Goal: Navigation & Orientation: Find specific page/section

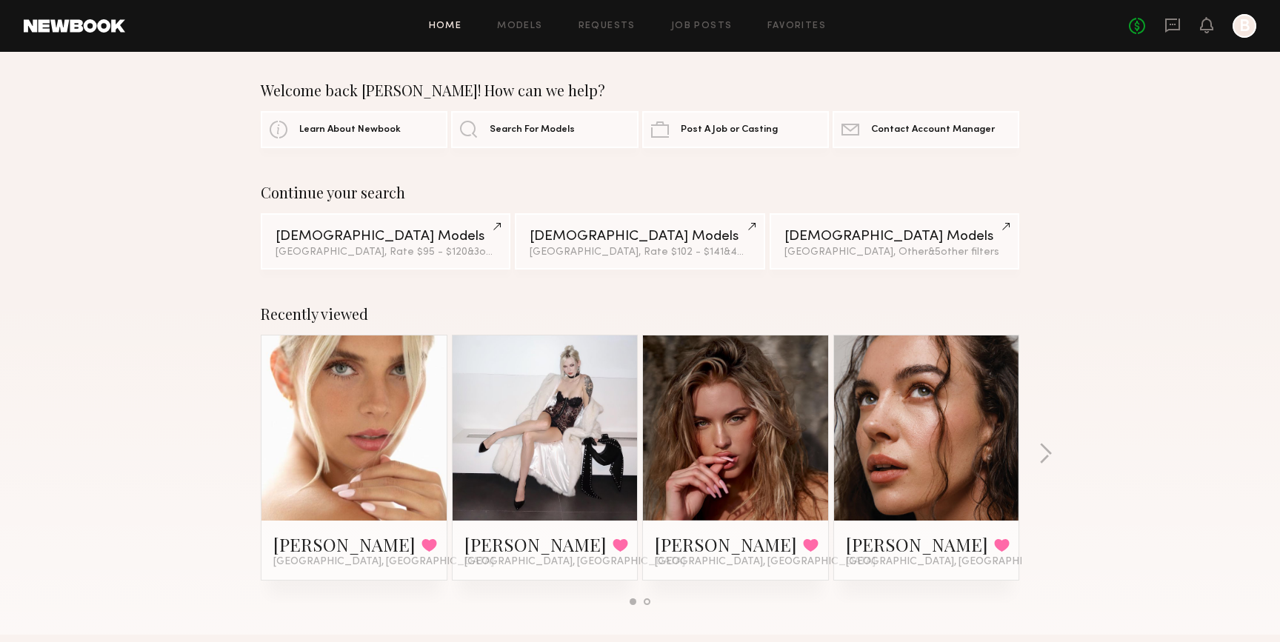
click at [1236, 36] on icon "B" at bounding box center [1245, 26] width 24 height 24
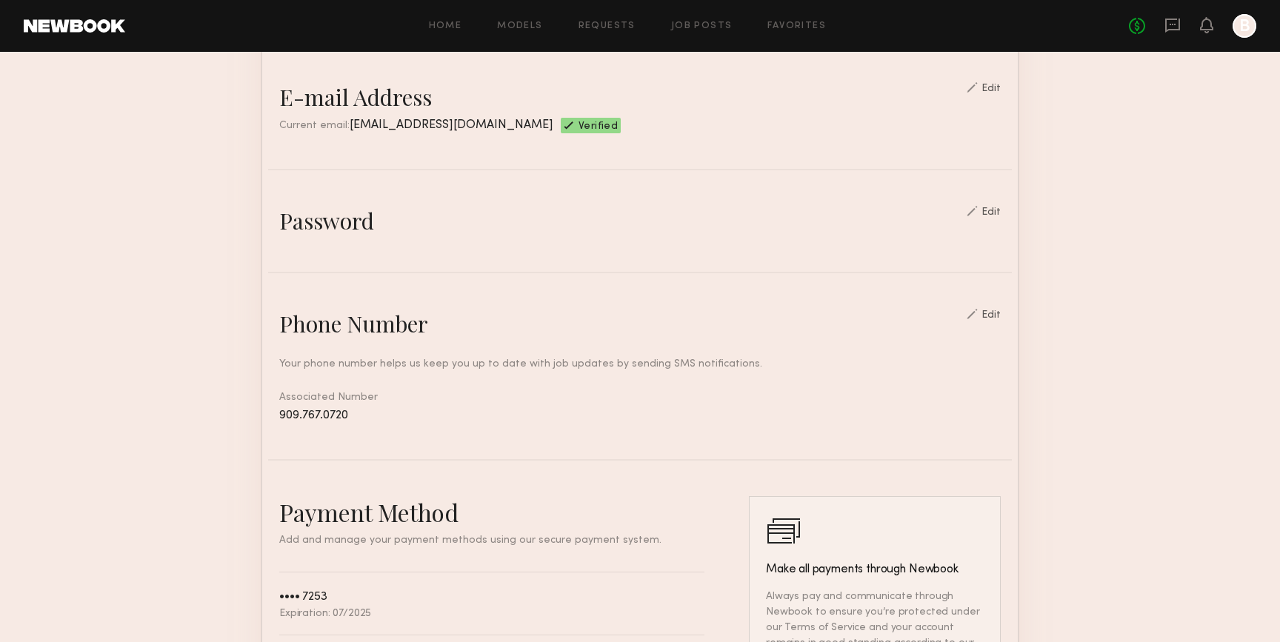
scroll to position [726, 0]
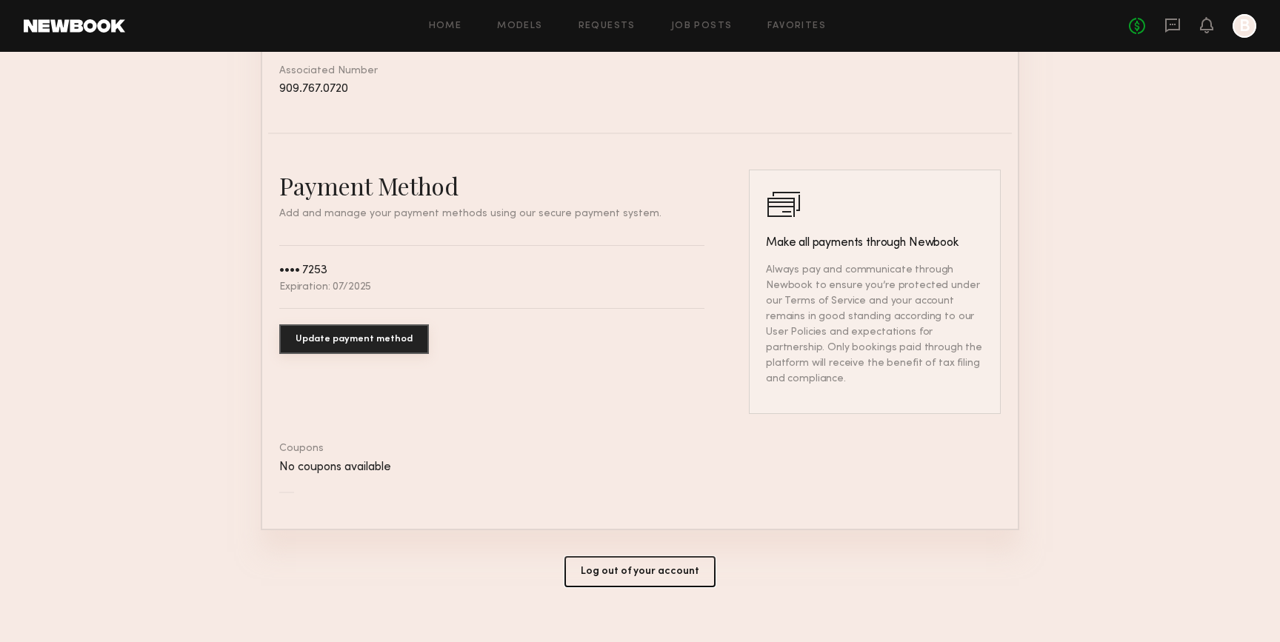
click at [686, 556] on button "Log out of your account" at bounding box center [639, 571] width 151 height 31
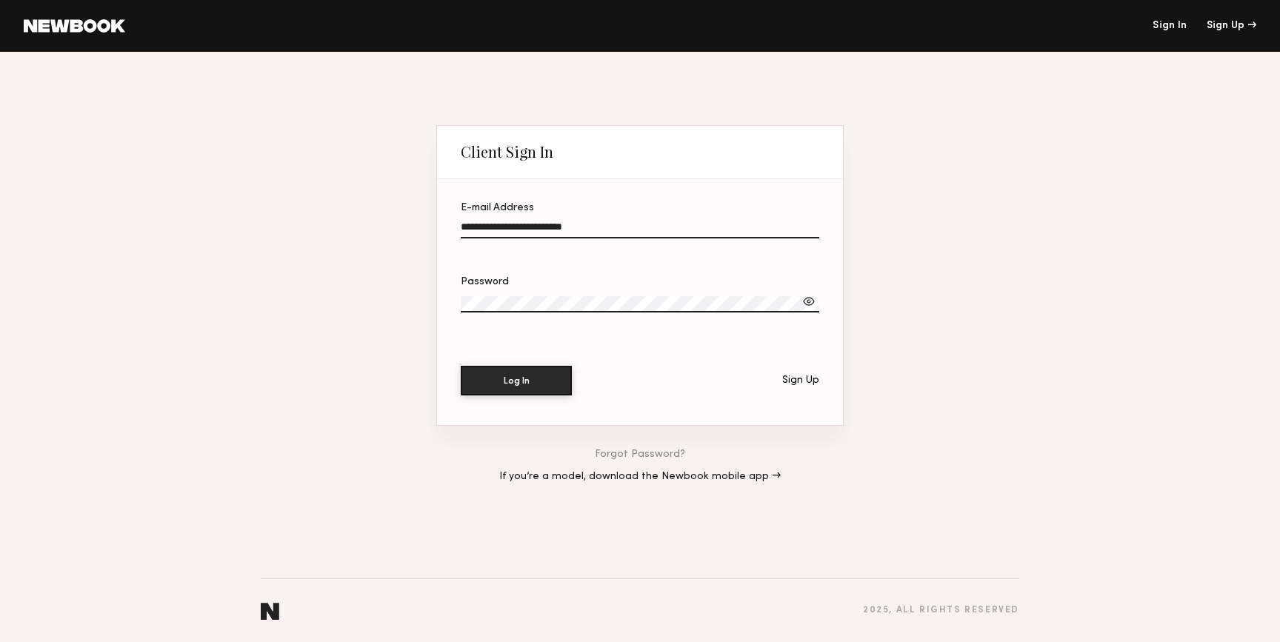
click at [605, 231] on input "**********" at bounding box center [640, 229] width 359 height 17
type input "**********"
click at [523, 382] on button "Log In" at bounding box center [516, 380] width 111 height 30
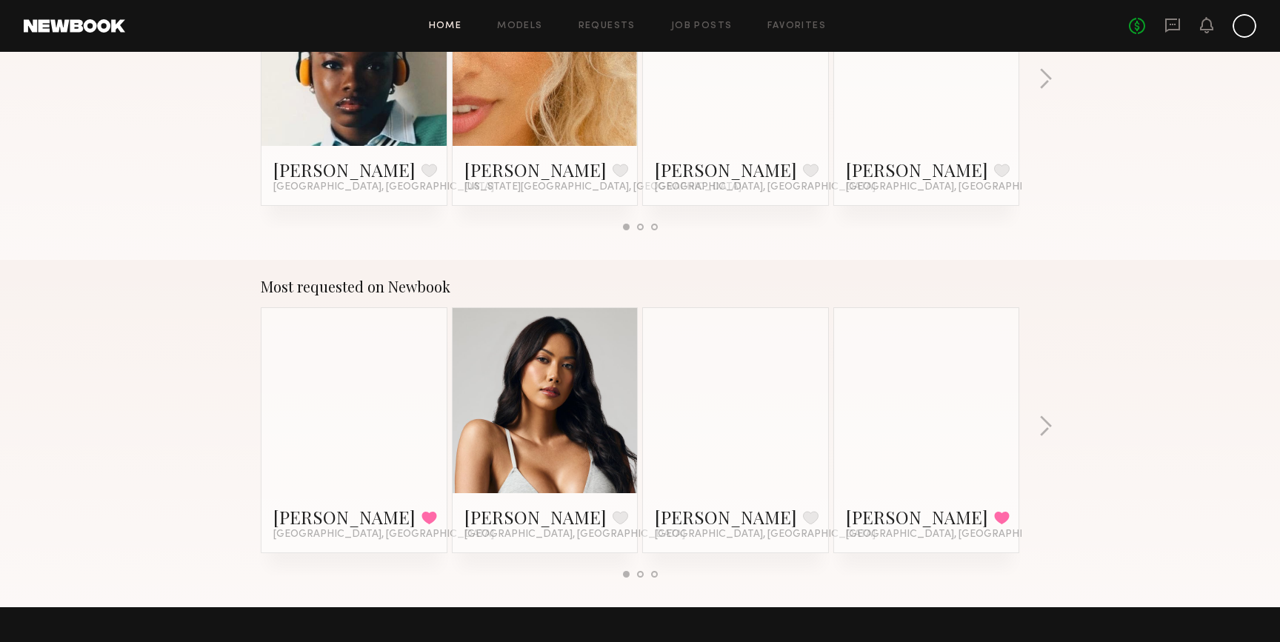
scroll to position [1546, 0]
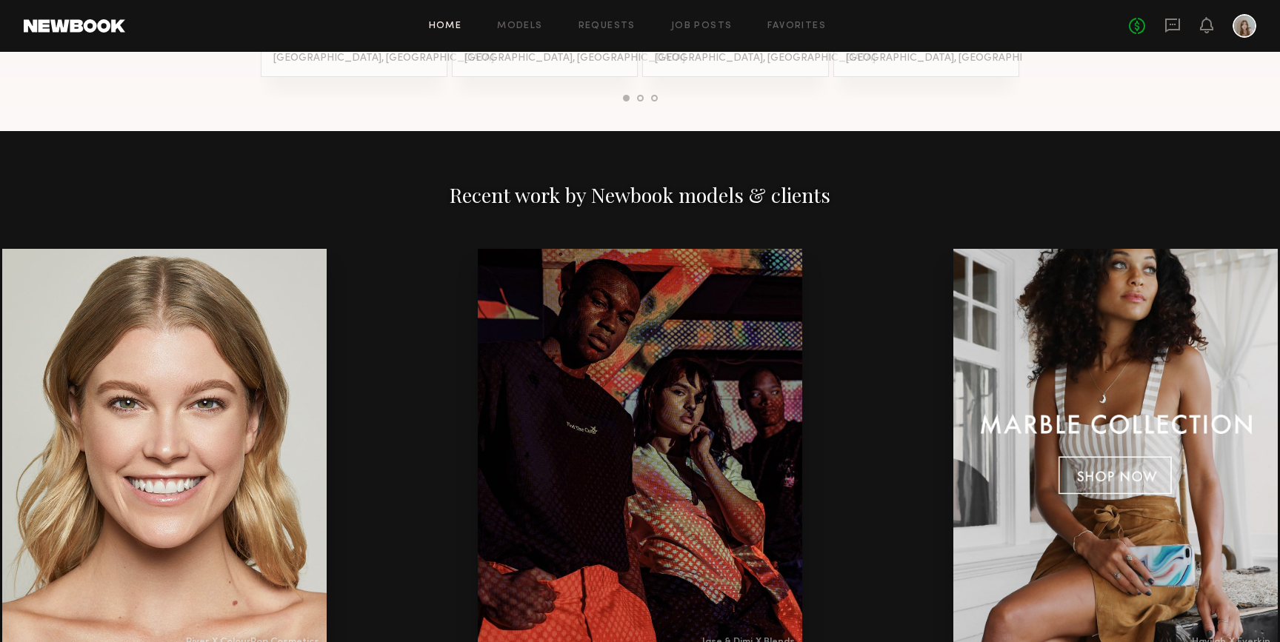
click at [1243, 24] on div at bounding box center [1245, 26] width 24 height 24
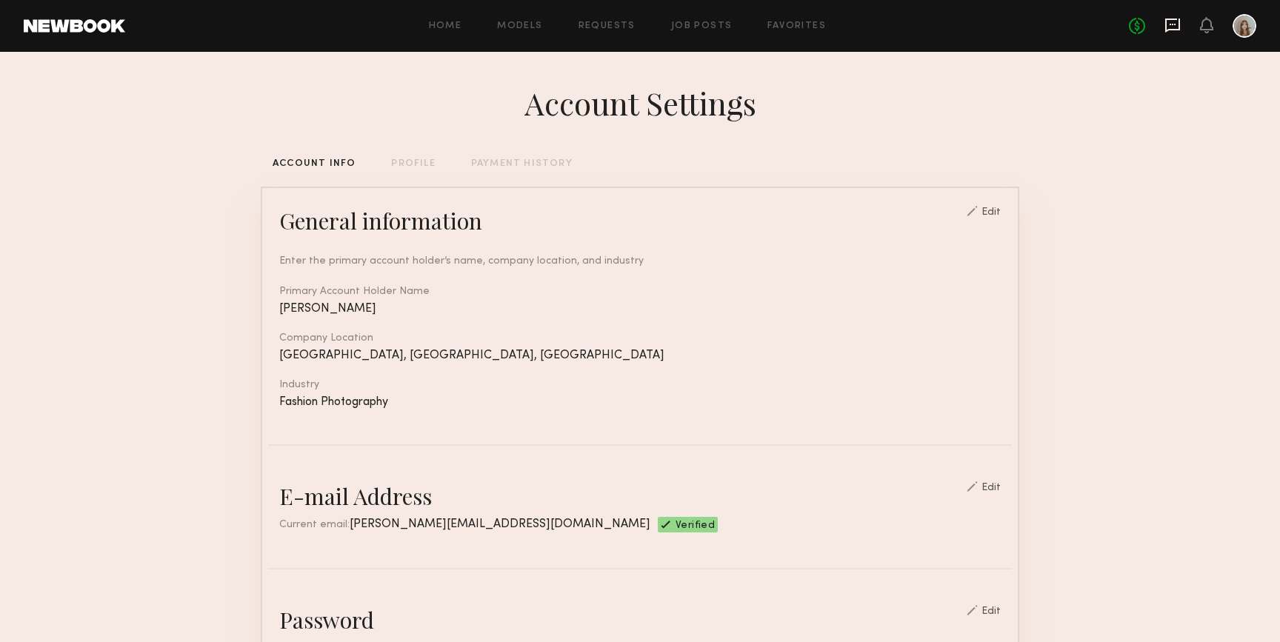
click at [1173, 24] on icon at bounding box center [1173, 24] width 6 height 1
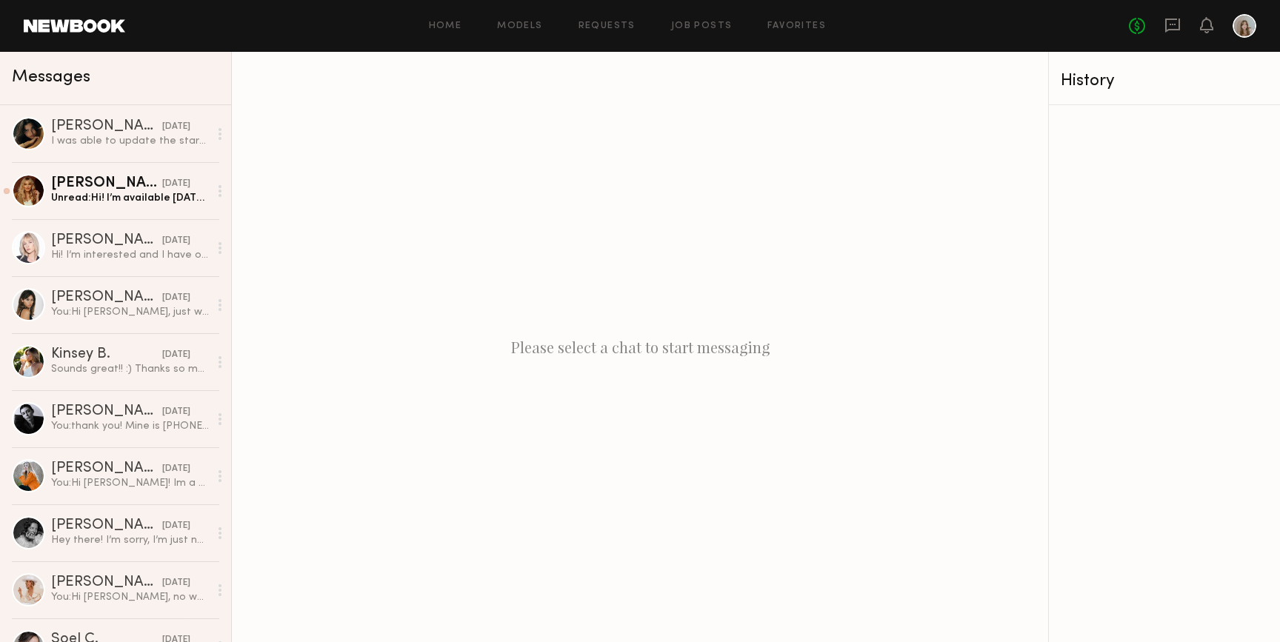
click at [1244, 24] on div at bounding box center [1245, 26] width 24 height 24
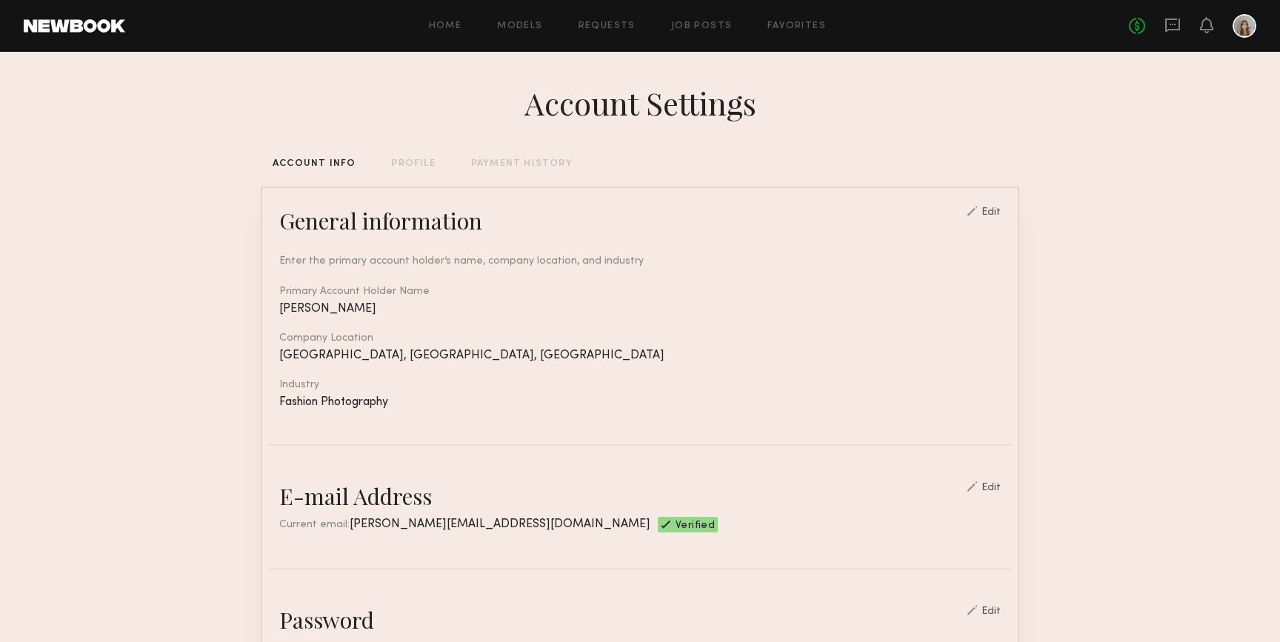
click at [531, 33] on div "Home Models Requests Job Posts Favorites Sign Out No fees up to $5,000" at bounding box center [690, 26] width 1131 height 24
click at [527, 23] on link "Models" at bounding box center [519, 26] width 45 height 10
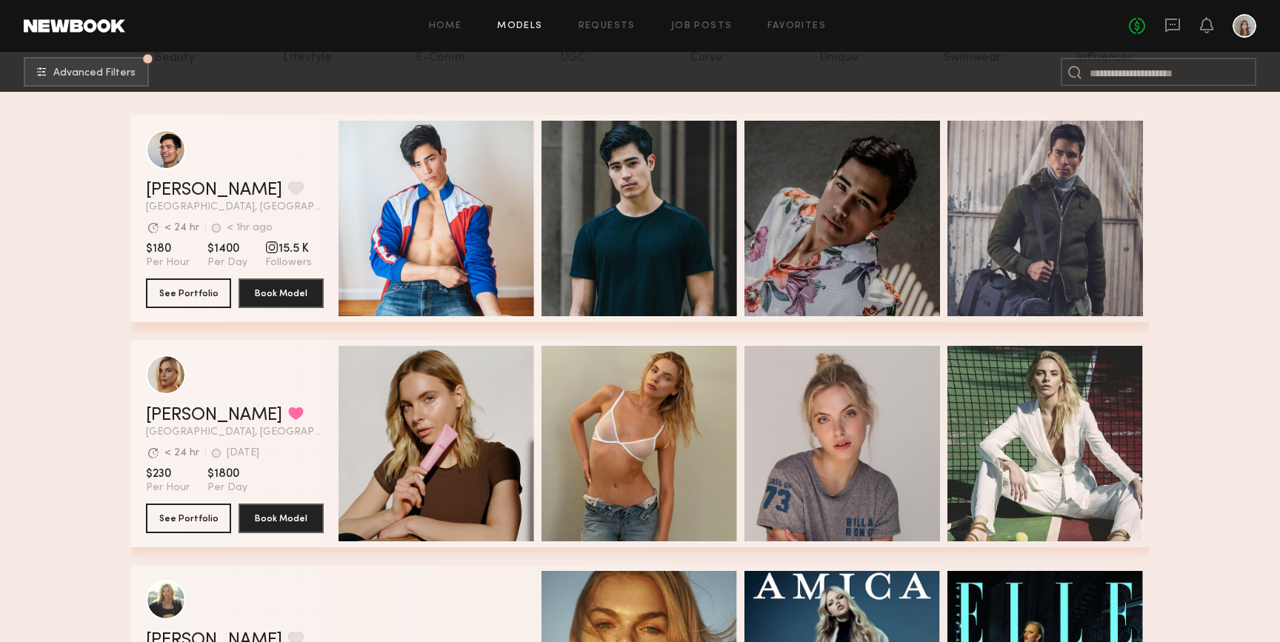
scroll to position [253, 0]
